Goal: Task Accomplishment & Management: Manage account settings

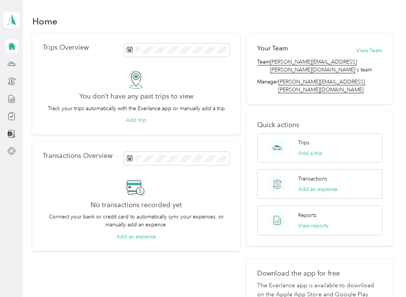
click at [12, 60] on icon at bounding box center [12, 64] width 8 height 8
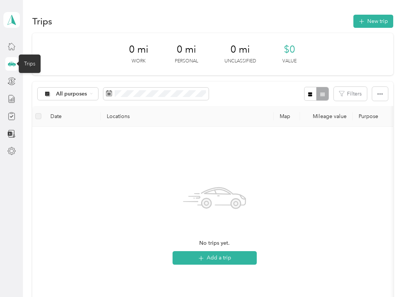
click at [49, 117] on th "Date" at bounding box center [72, 116] width 56 height 21
click at [85, 93] on span "All purposes" at bounding box center [71, 93] width 31 height 5
click at [78, 104] on span "All purposes" at bounding box center [74, 107] width 37 height 8
click at [78, 91] on span "All purposes" at bounding box center [71, 93] width 31 height 5
click at [69, 130] on span "Personal" at bounding box center [74, 133] width 37 height 8
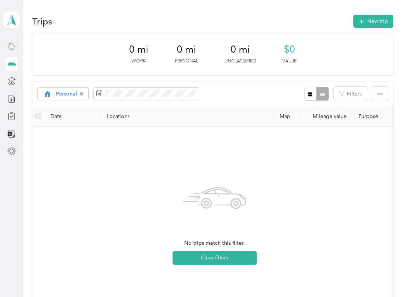
click at [80, 94] on icon at bounding box center [81, 93] width 3 height 3
click at [83, 90] on div "All purposes" at bounding box center [68, 94] width 61 height 13
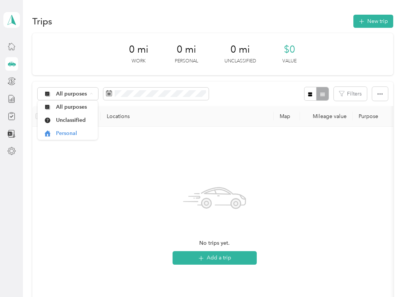
click at [75, 118] on span "Unclassified" at bounding box center [74, 120] width 37 height 8
click at [383, 91] on icon "button" at bounding box center [380, 93] width 5 height 5
click at [391, 152] on div "No trips match this filter. Clear filters" at bounding box center [214, 222] width 365 height 191
click at [358, 91] on button "Filters" at bounding box center [350, 94] width 33 height 14
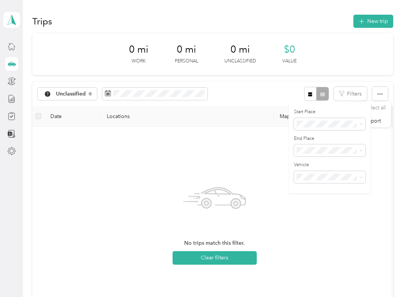
click at [391, 160] on div "No trips match this filter. Clear filters" at bounding box center [214, 222] width 353 height 179
click at [113, 58] on div "0 mi Work 0 mi Personal 0 mi Unclassified $0 Value" at bounding box center [212, 54] width 361 height 42
click at [11, 75] on div at bounding box center [11, 82] width 13 height 14
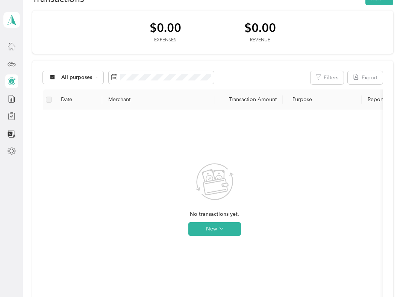
scroll to position [21, 0]
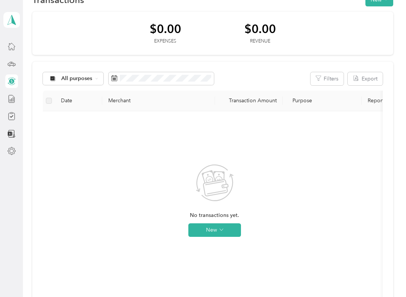
click at [74, 126] on div "No transactions yet. New" at bounding box center [215, 206] width 332 height 179
click at [55, 126] on div "No transactions yet. New" at bounding box center [215, 206] width 332 height 179
click at [36, 114] on div "Compliance" at bounding box center [38, 116] width 39 height 18
click at [15, 114] on icon at bounding box center [12, 116] width 8 height 8
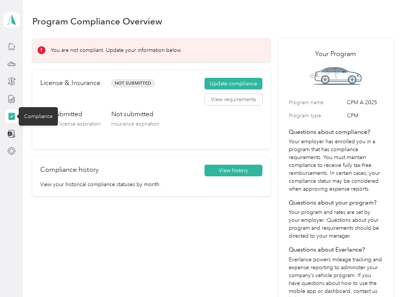
click at [261, 61] on div "You are not compliant. Update your information below." at bounding box center [151, 50] width 238 height 24
click at [245, 170] on button "View history" at bounding box center [234, 171] width 58 height 12
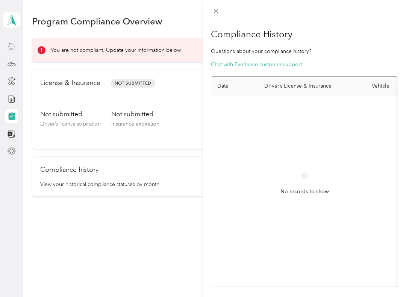
click at [219, 15] on span at bounding box center [216, 11] width 11 height 11
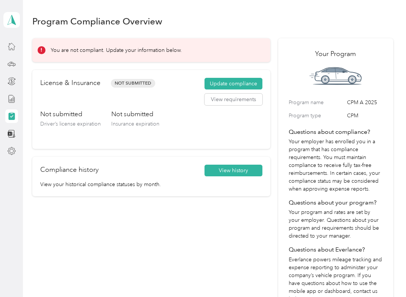
click at [180, 134] on div "Not submitted Driver’s license expiration Not submitted Insurance expiration" at bounding box center [151, 126] width 222 height 32
click at [13, 128] on div at bounding box center [11, 134] width 13 height 14
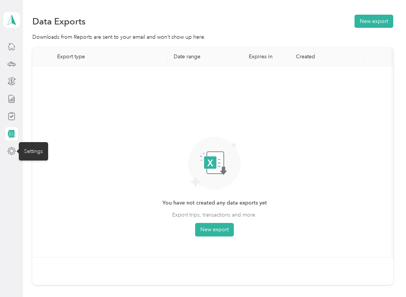
click at [33, 150] on div "Settings" at bounding box center [33, 151] width 29 height 18
click at [12, 151] on icon at bounding box center [12, 151] width 8 height 8
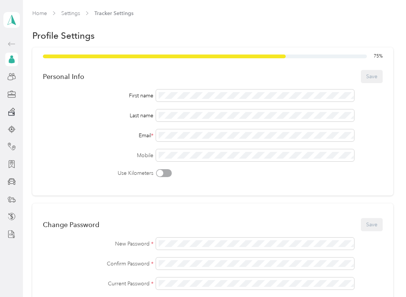
click at [323, 148] on div "First name Last name Email * Mobile Use Kilometers" at bounding box center [213, 134] width 340 height 88
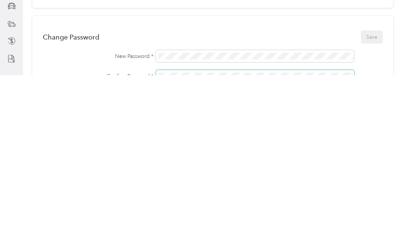
scroll to position [12, 0]
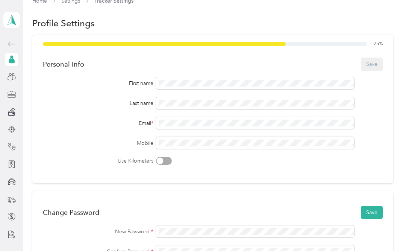
click at [380, 206] on button "Save" at bounding box center [372, 212] width 22 height 13
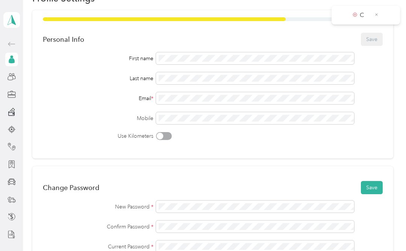
scroll to position [37, 0]
click at [374, 181] on button "Save" at bounding box center [372, 187] width 22 height 13
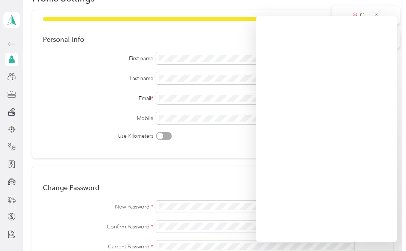
click at [196, 180] on div "Change Password Save" at bounding box center [213, 188] width 340 height 16
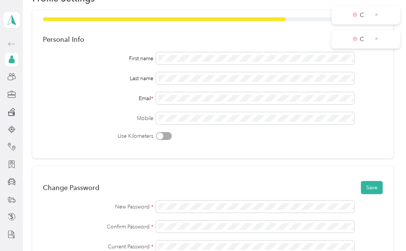
click at [377, 181] on button "Save" at bounding box center [372, 187] width 22 height 13
click at [379, 10] on div "C" at bounding box center [366, 15] width 68 height 18
click at [377, 12] on icon at bounding box center [377, 14] width 4 height 7
click at [379, 17] on icon at bounding box center [377, 14] width 4 height 7
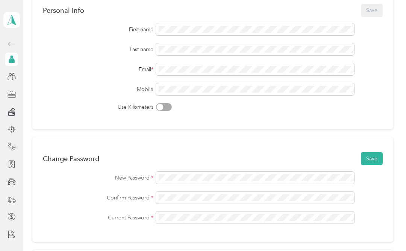
scroll to position [93, 0]
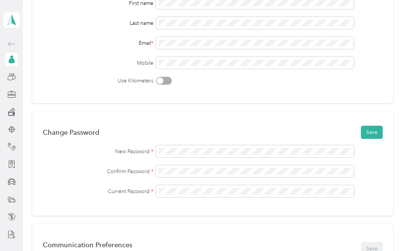
click at [382, 126] on button "Save" at bounding box center [372, 132] width 22 height 13
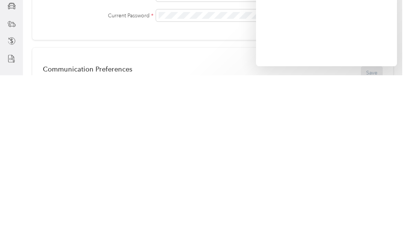
scroll to position [91, 0]
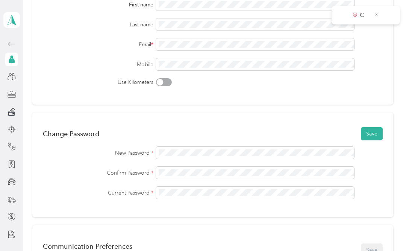
click at [377, 127] on button "Save" at bounding box center [372, 133] width 22 height 13
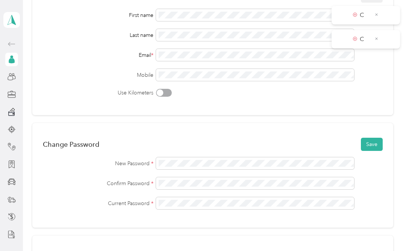
scroll to position [47, 0]
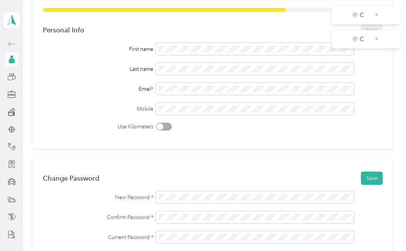
click at [375, 172] on button "Save" at bounding box center [372, 178] width 22 height 13
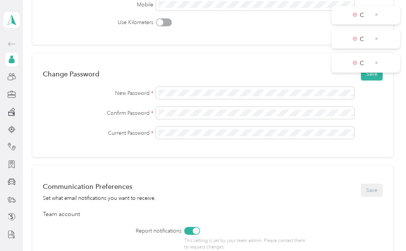
scroll to position [161, 0]
